Goal: Information Seeking & Learning: Find specific fact

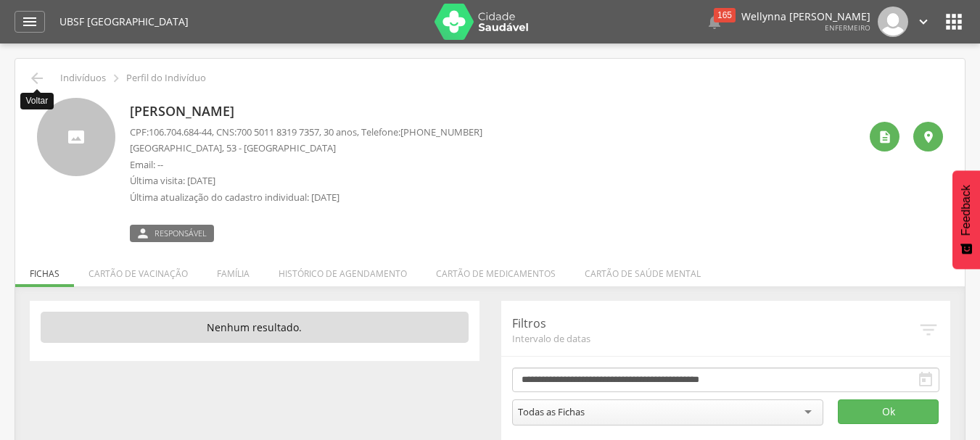
click at [38, 82] on icon "" at bounding box center [36, 78] width 17 height 17
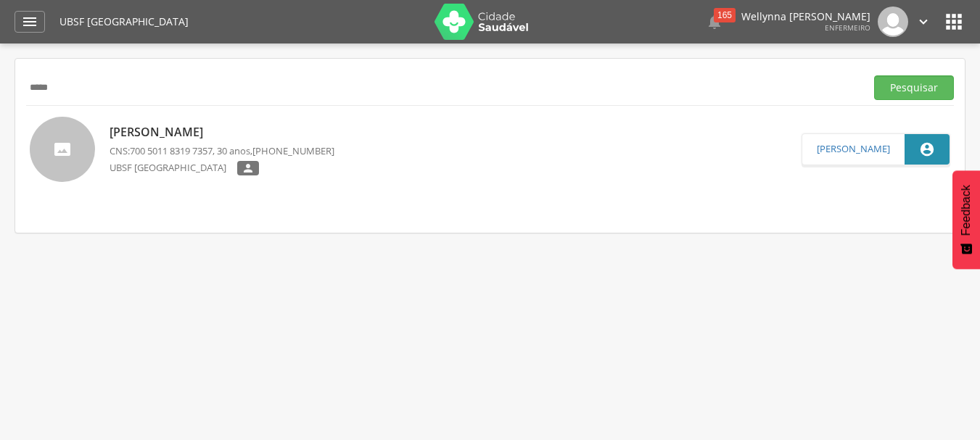
click at [220, 143] on div "Delma Silva Alves CNS: 700 5011 8319 7357 , 30 anos, (83) 99108-6771 UBSF Baixa…" at bounding box center [221, 150] width 225 height 60
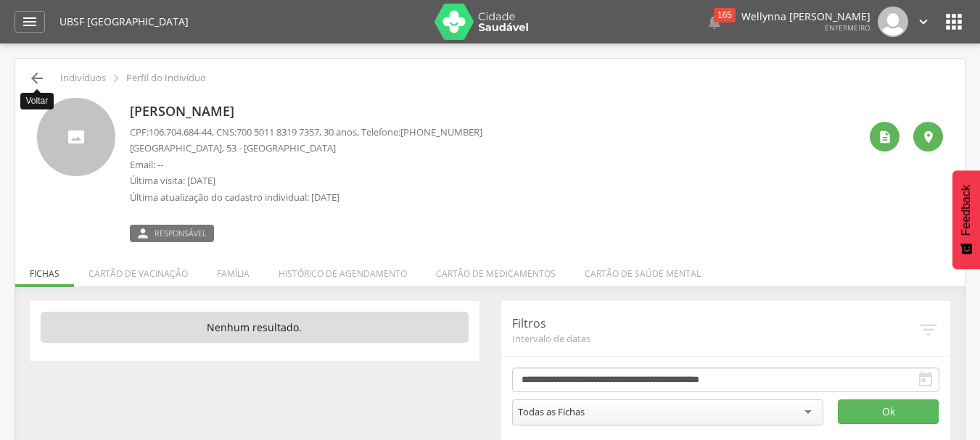
click at [34, 84] on icon "" at bounding box center [36, 78] width 17 height 17
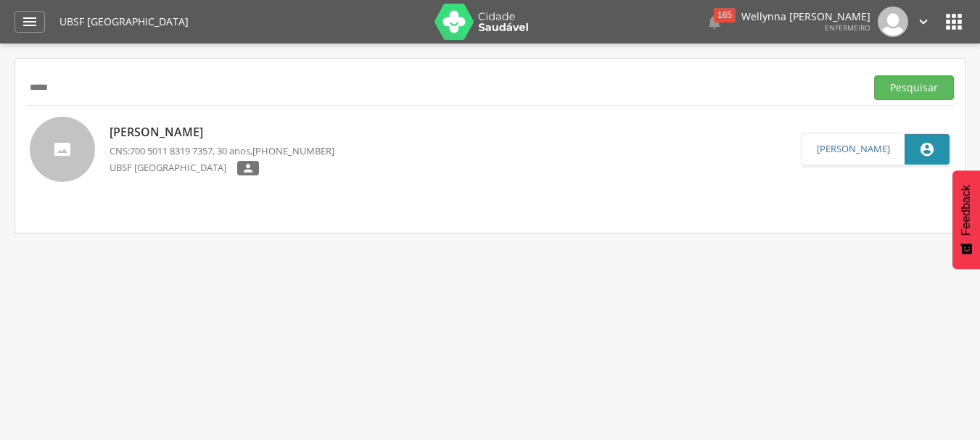
click at [112, 90] on input "*****" at bounding box center [442, 87] width 833 height 25
type input "*"
click at [897, 80] on button "Pesquisar" at bounding box center [914, 87] width 80 height 25
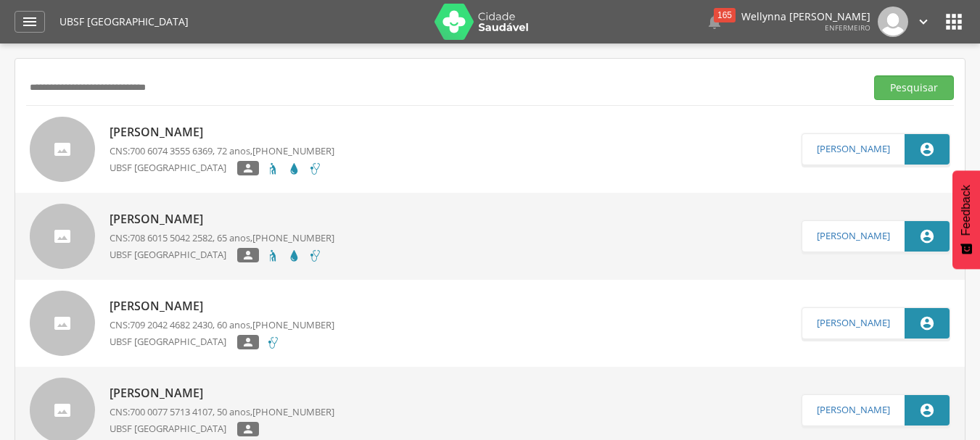
drag, startPoint x: 203, startPoint y: 88, endPoint x: 61, endPoint y: 86, distance: 142.1
click at [61, 86] on input "**********" at bounding box center [442, 87] width 833 height 25
type input "**********"
click at [874, 75] on button "Pesquisar" at bounding box center [914, 87] width 80 height 25
click at [313, 165] on div "UBSF [GEOGRAPHIC_DATA]" at bounding box center [216, 170] width 215 height 19
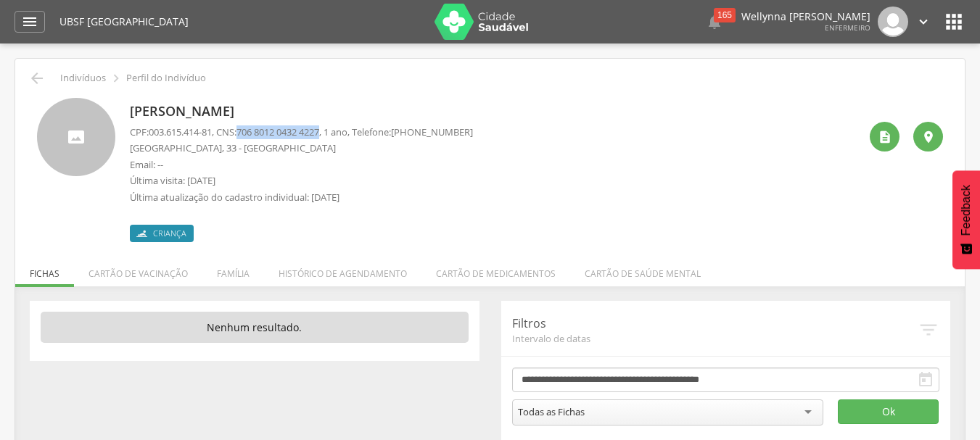
drag, startPoint x: 247, startPoint y: 133, endPoint x: 334, endPoint y: 130, distance: 87.8
click at [319, 130] on span "706 8012 0432 4227" at bounding box center [277, 131] width 83 height 13
copy span "706 8012 0432 4227"
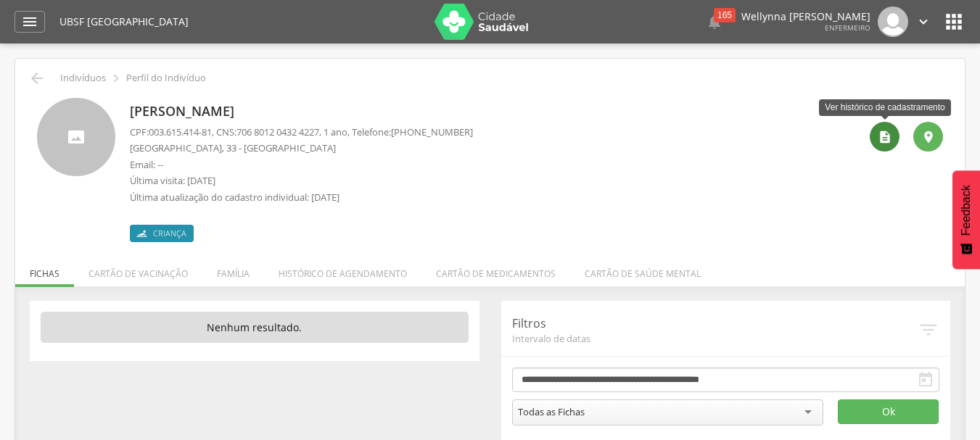
click at [880, 148] on div "" at bounding box center [884, 137] width 30 height 30
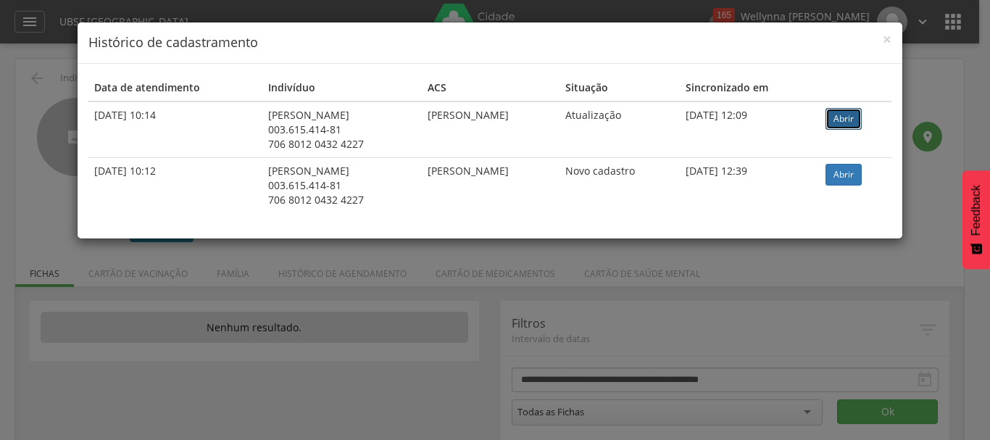
click at [839, 122] on link "Abrir" at bounding box center [844, 119] width 36 height 22
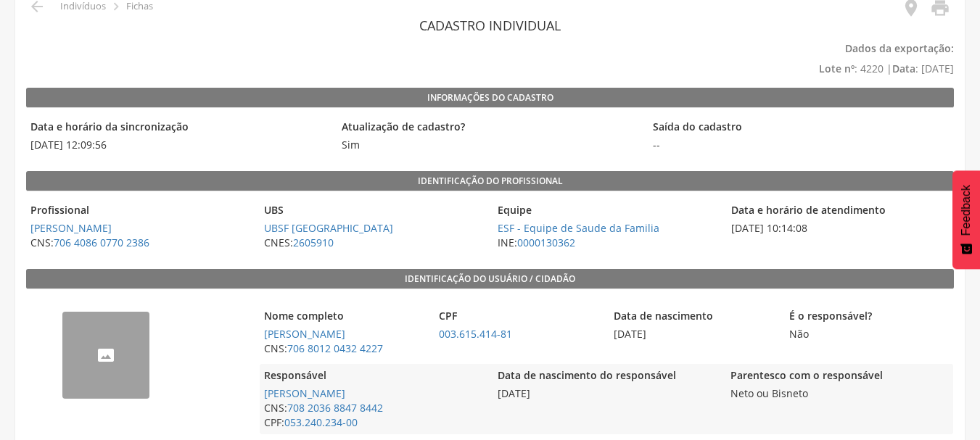
scroll to position [73, 0]
